Goal: Navigation & Orientation: Find specific page/section

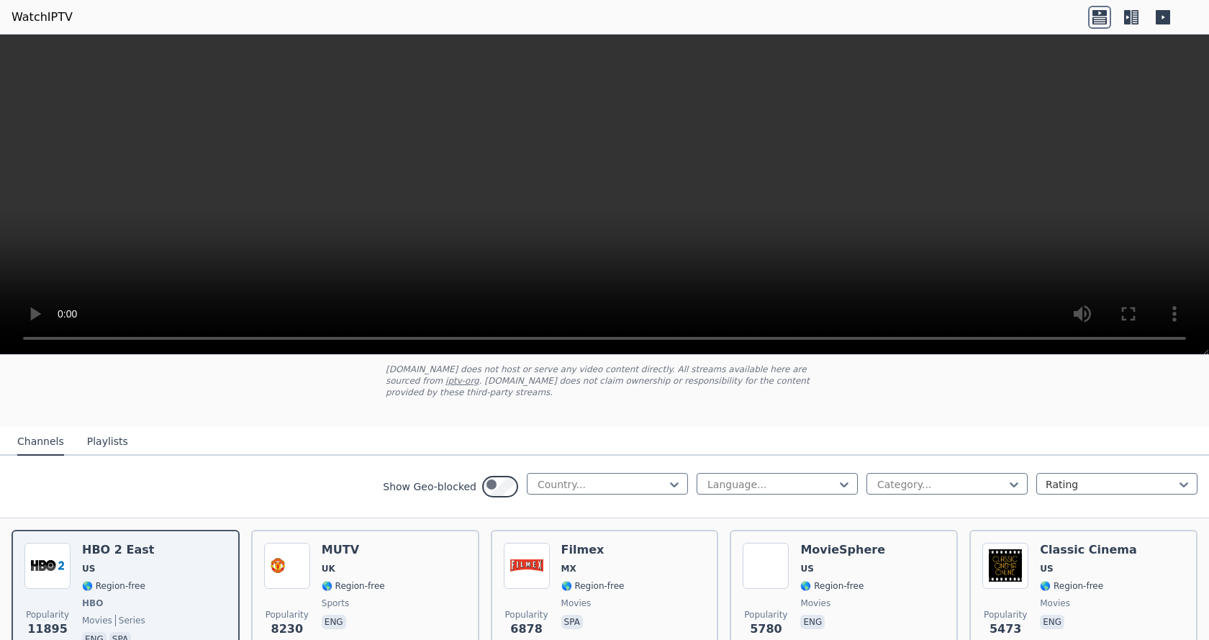
scroll to position [96, 0]
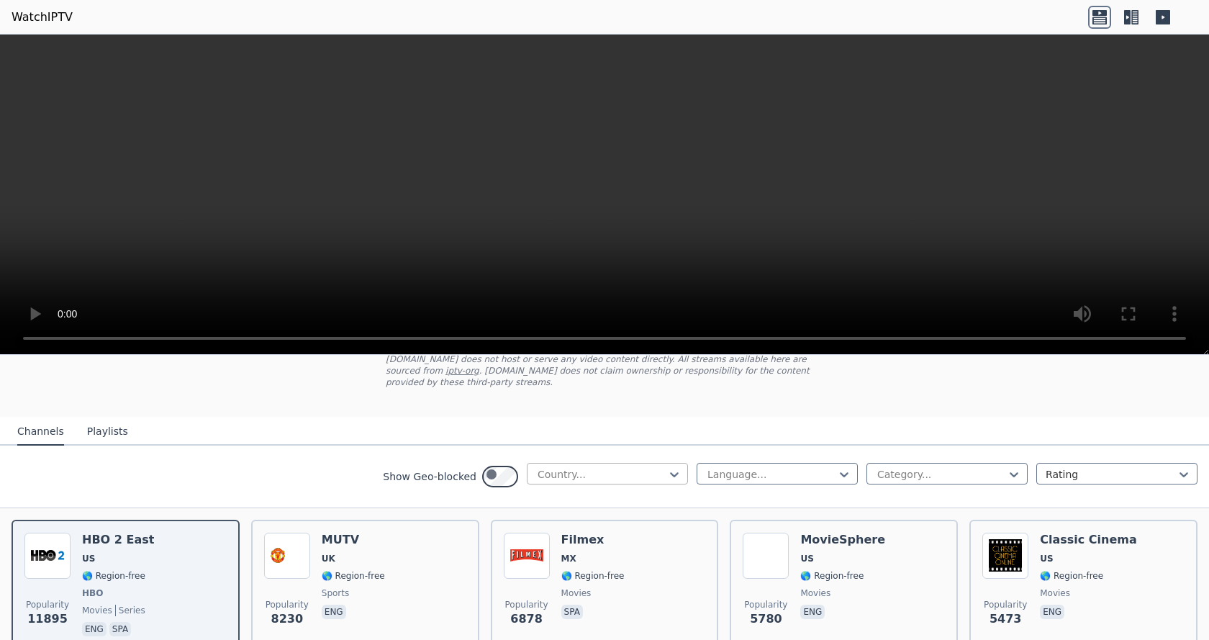
click at [536, 481] on div at bounding box center [601, 474] width 131 height 14
type input "*****"
click at [527, 571] on div "[GEOGRAPHIC_DATA]" at bounding box center [607, 558] width 161 height 26
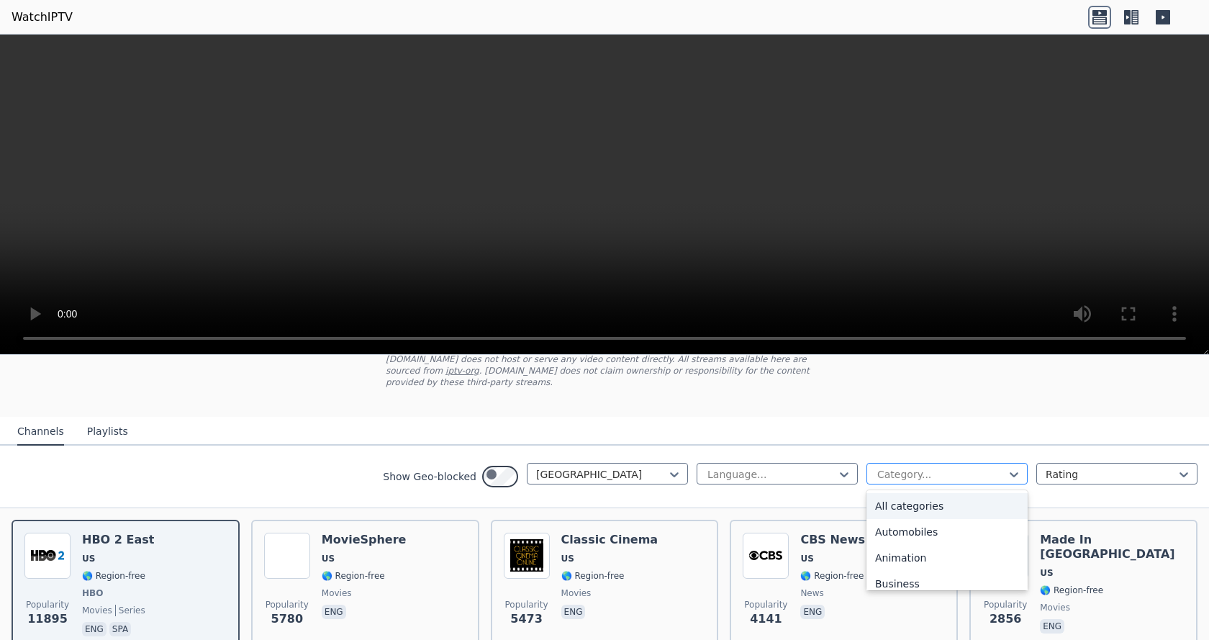
click at [908, 481] on div at bounding box center [941, 474] width 131 height 14
type input "***"
click at [875, 519] on div "Sports" at bounding box center [946, 506] width 161 height 26
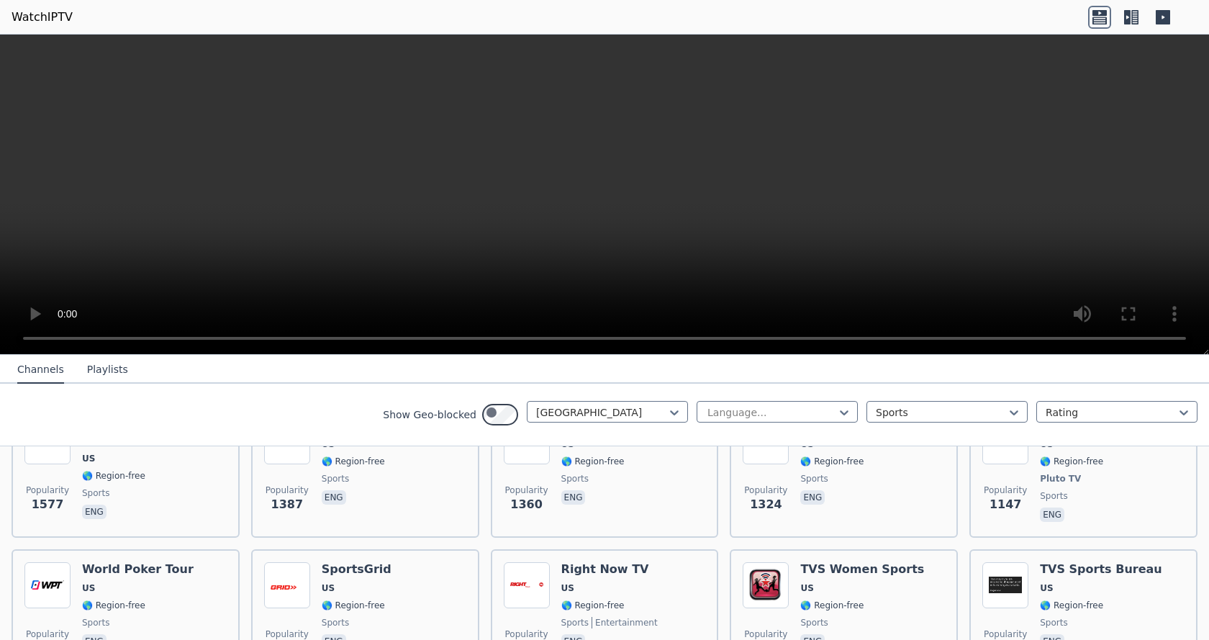
scroll to position [114, 0]
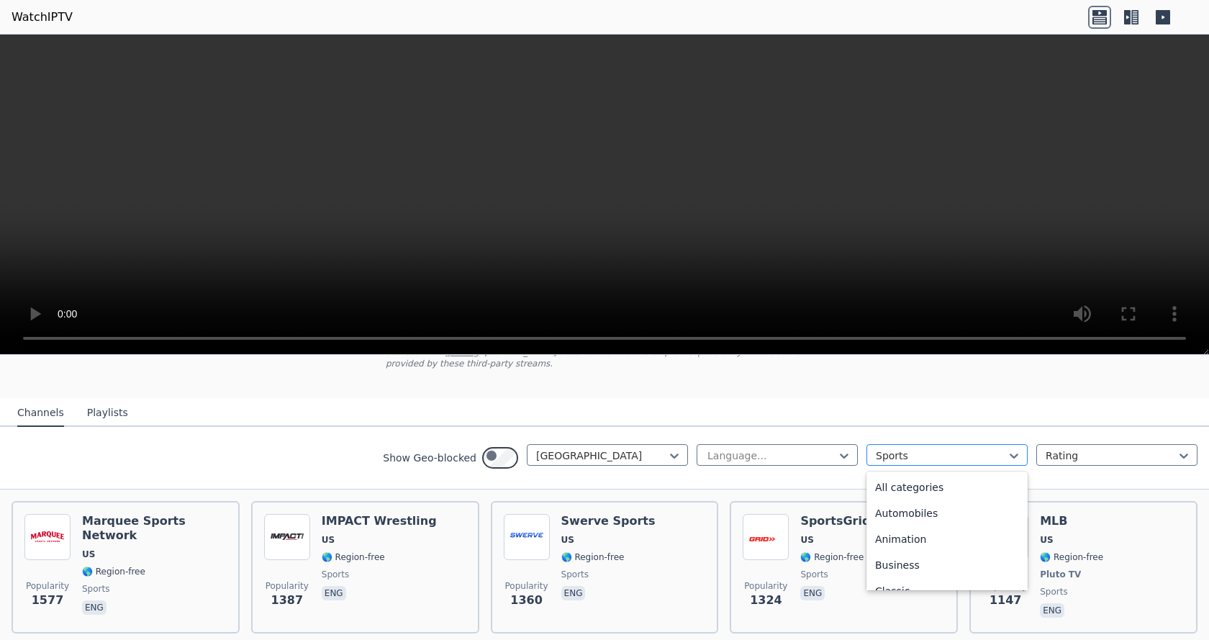
click at [876, 463] on div at bounding box center [941, 455] width 131 height 14
click at [835, 427] on nav "Channels Playlists" at bounding box center [604, 412] width 1209 height 29
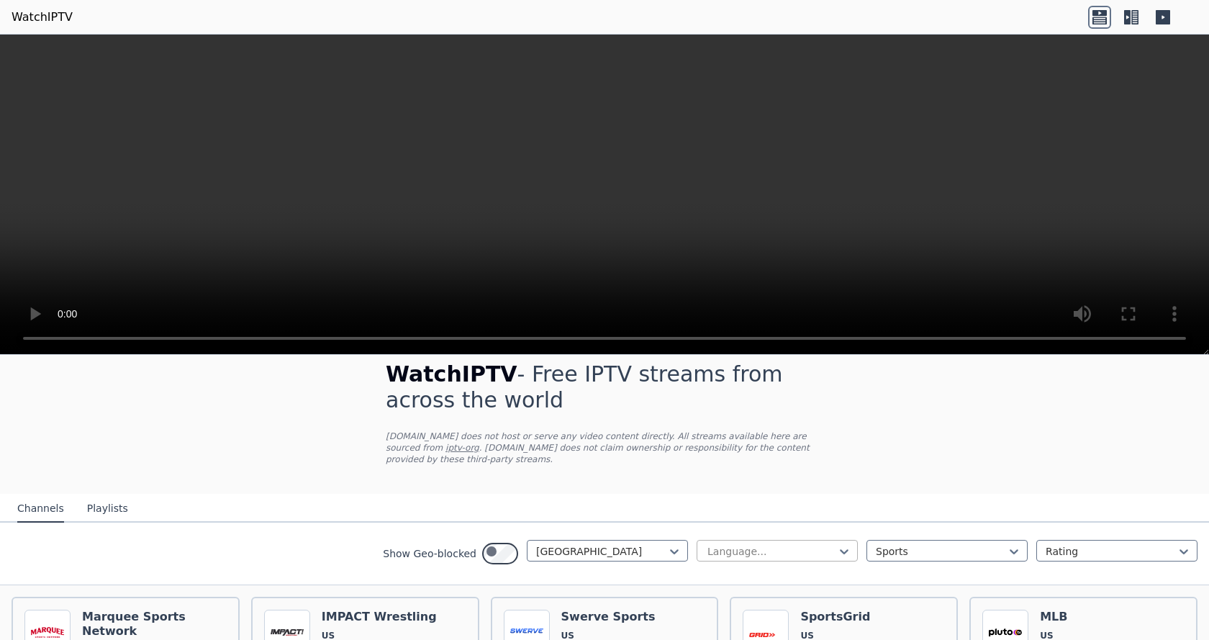
click at [706, 558] on div at bounding box center [771, 551] width 131 height 14
click at [692, 522] on nav "Channels Playlists" at bounding box center [604, 508] width 1209 height 29
click at [866, 561] on div "Sports" at bounding box center [946, 551] width 161 height 22
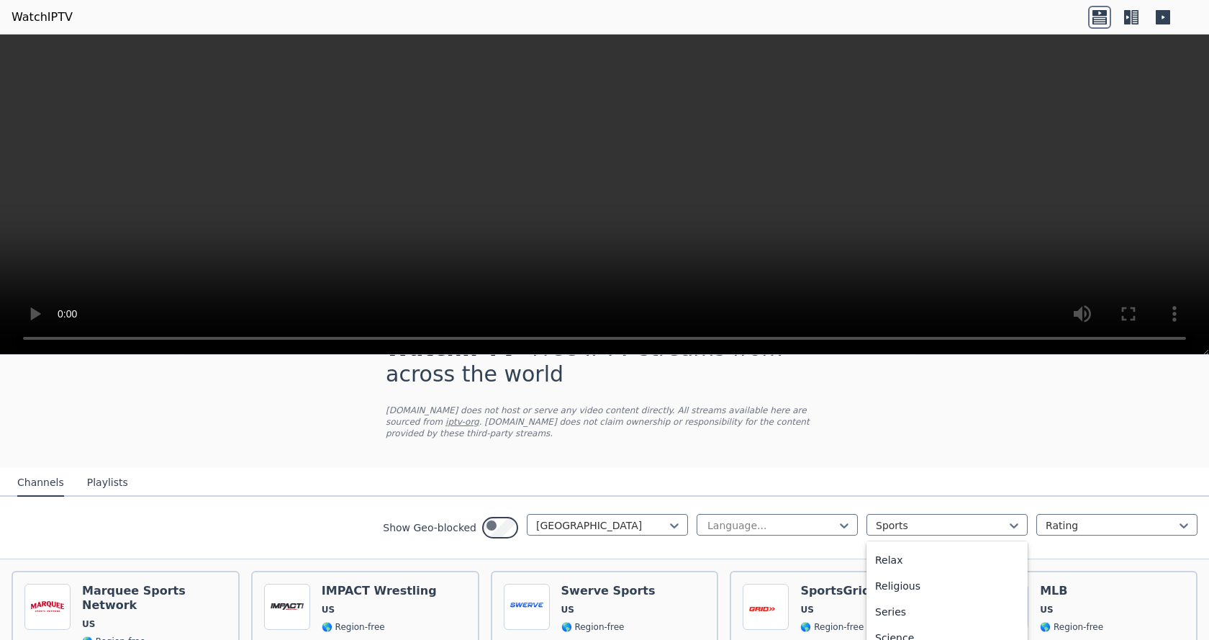
scroll to position [114, 0]
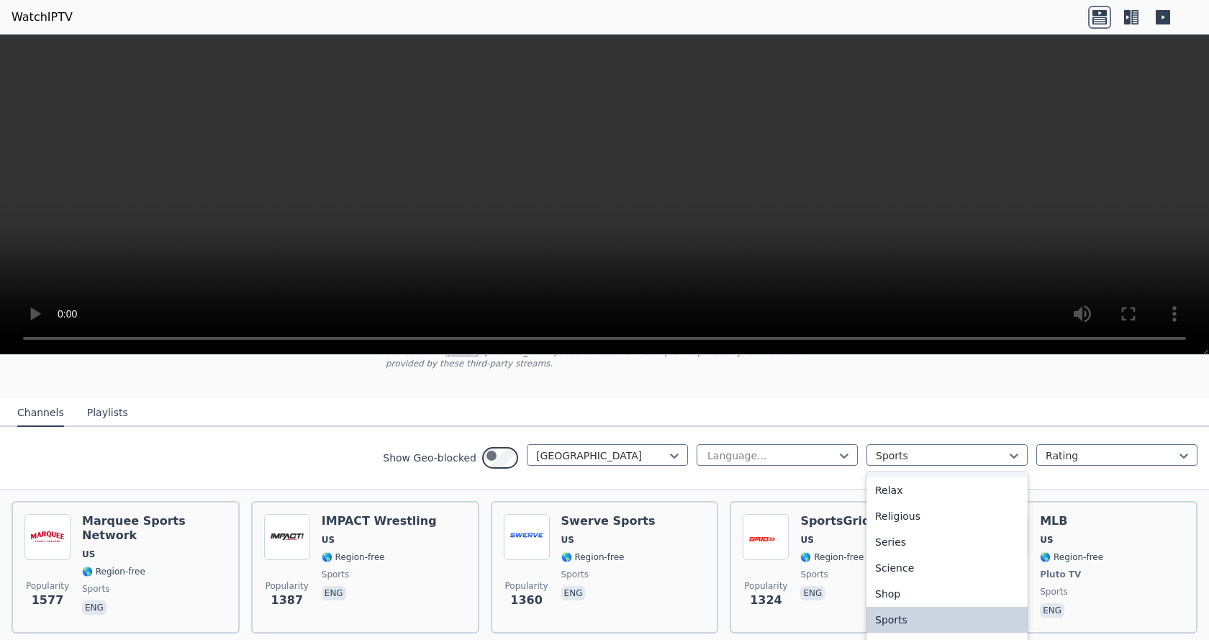
drag, startPoint x: 822, startPoint y: 440, endPoint x: 814, endPoint y: 438, distance: 8.9
click at [822, 427] on nav "Channels Playlists" at bounding box center [604, 412] width 1209 height 29
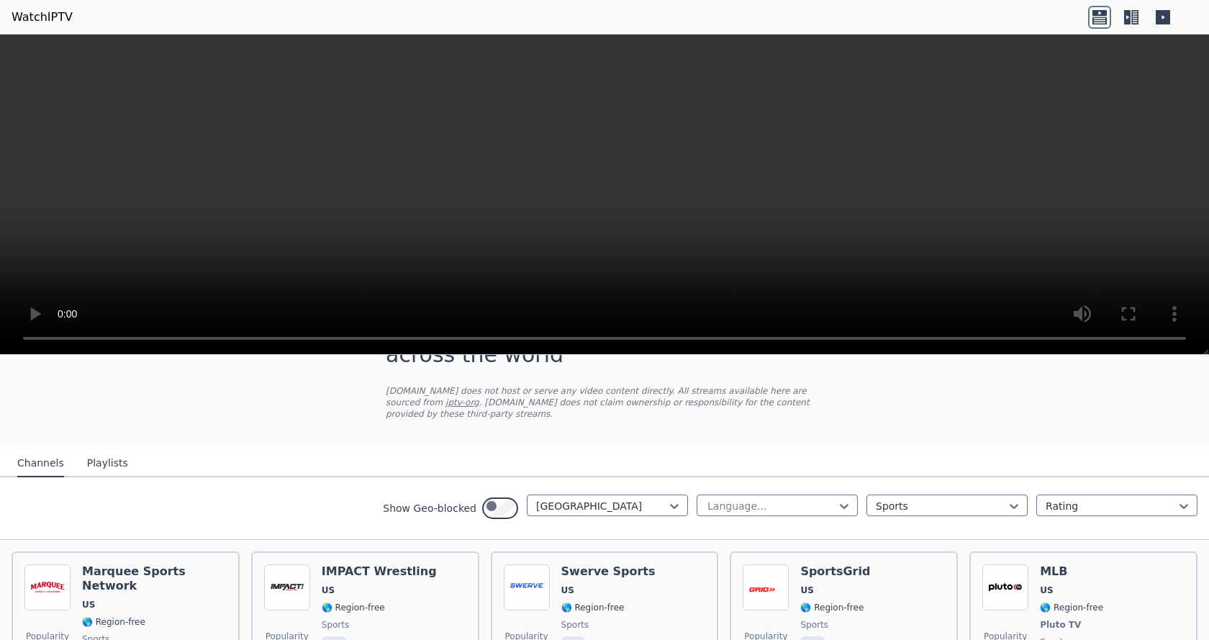
scroll to position [96, 0]
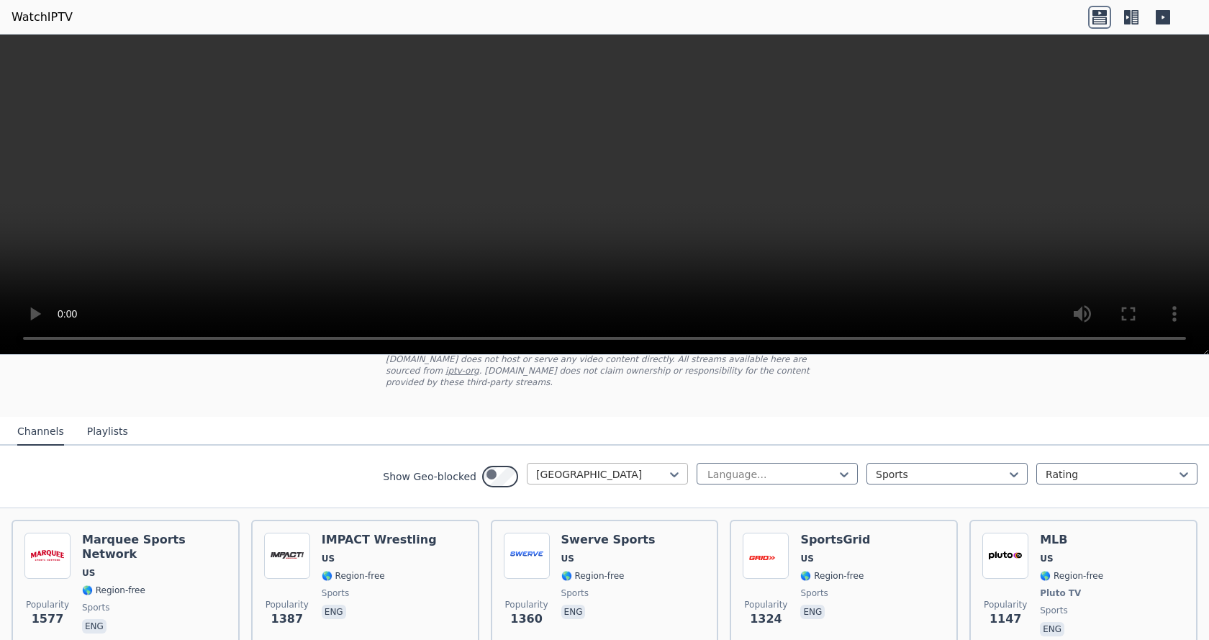
click at [536, 481] on div at bounding box center [601, 474] width 131 height 14
click at [386, 445] on nav "Channels Playlists" at bounding box center [604, 431] width 1209 height 29
